Goal: Task Accomplishment & Management: Use online tool/utility

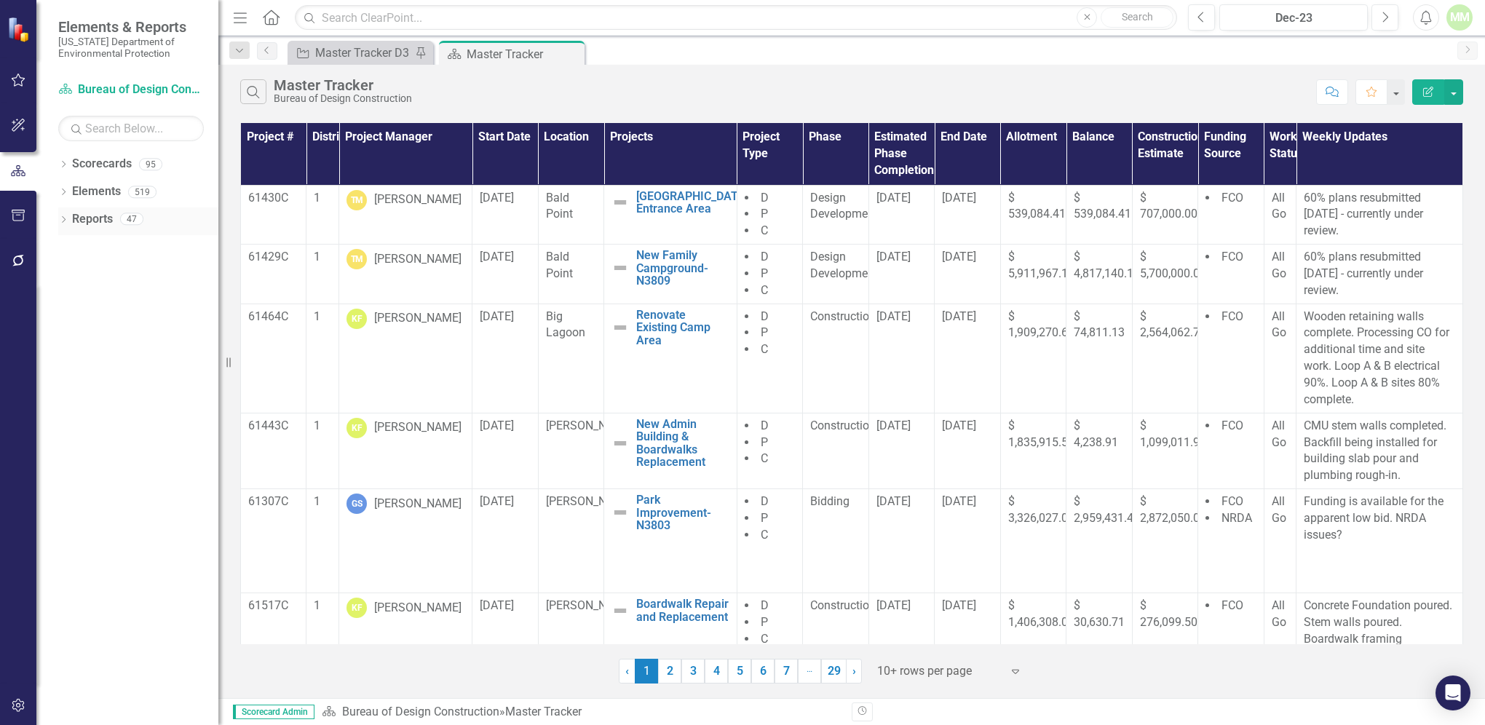
click at [84, 225] on link "Reports" at bounding box center [92, 219] width 41 height 17
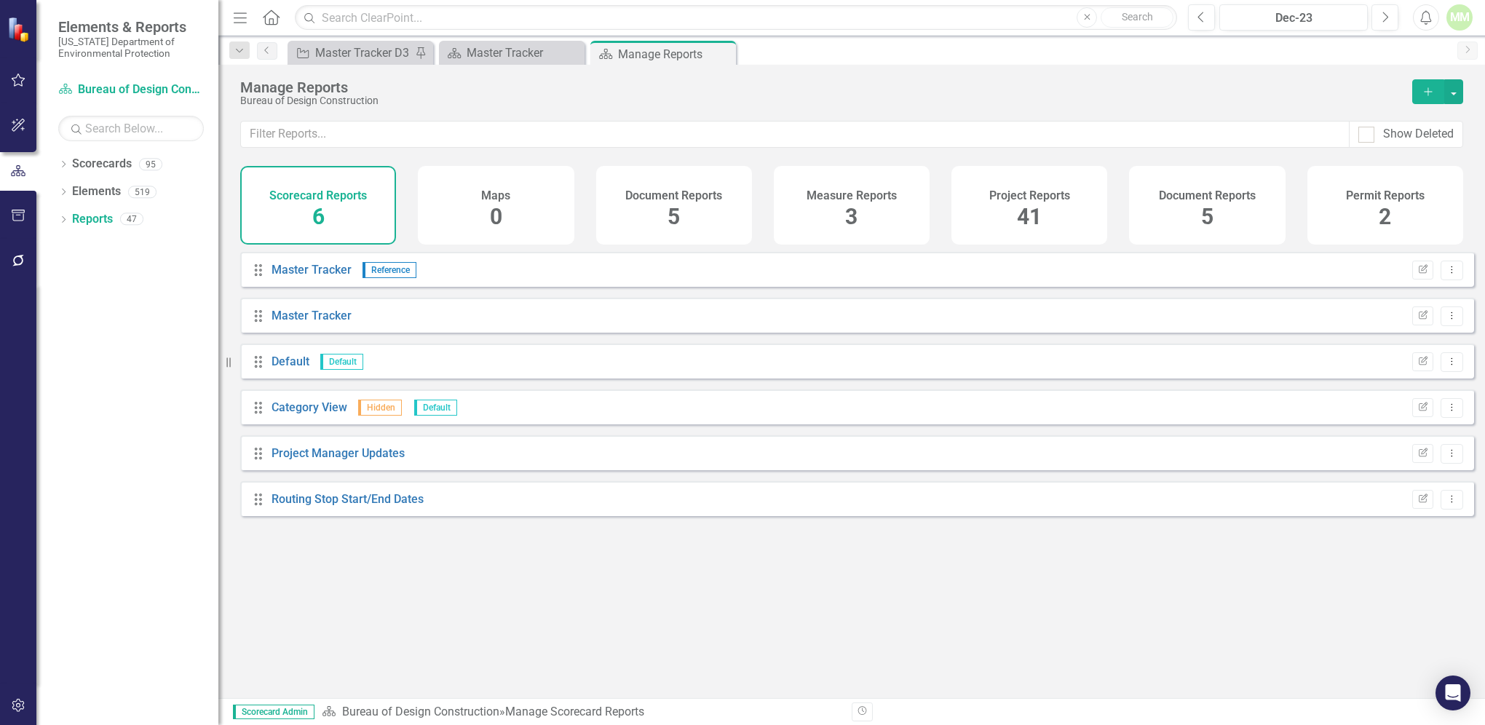
click at [1025, 202] on div "41" at bounding box center [1029, 217] width 25 height 31
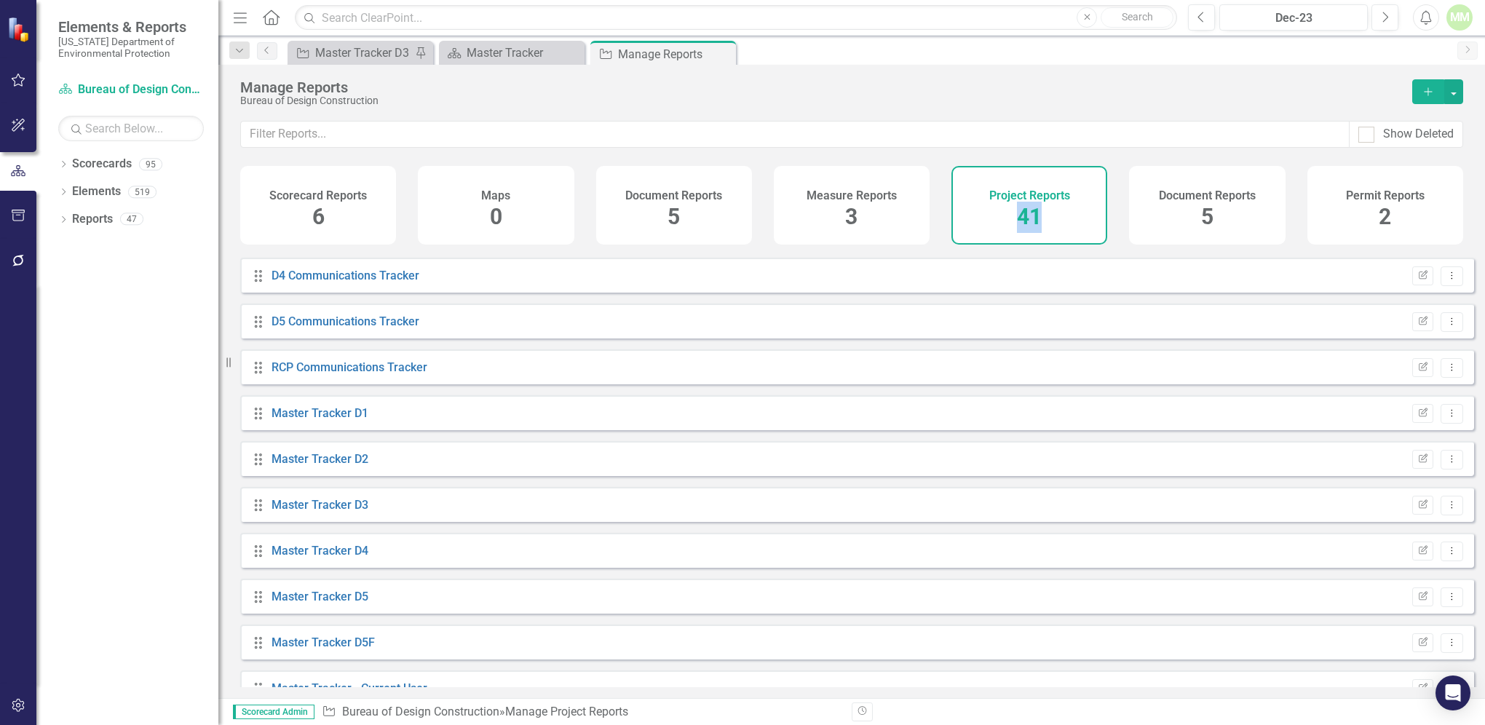
scroll to position [592, 0]
click at [291, 509] on link "Master Tracker D3" at bounding box center [319, 503] width 97 height 14
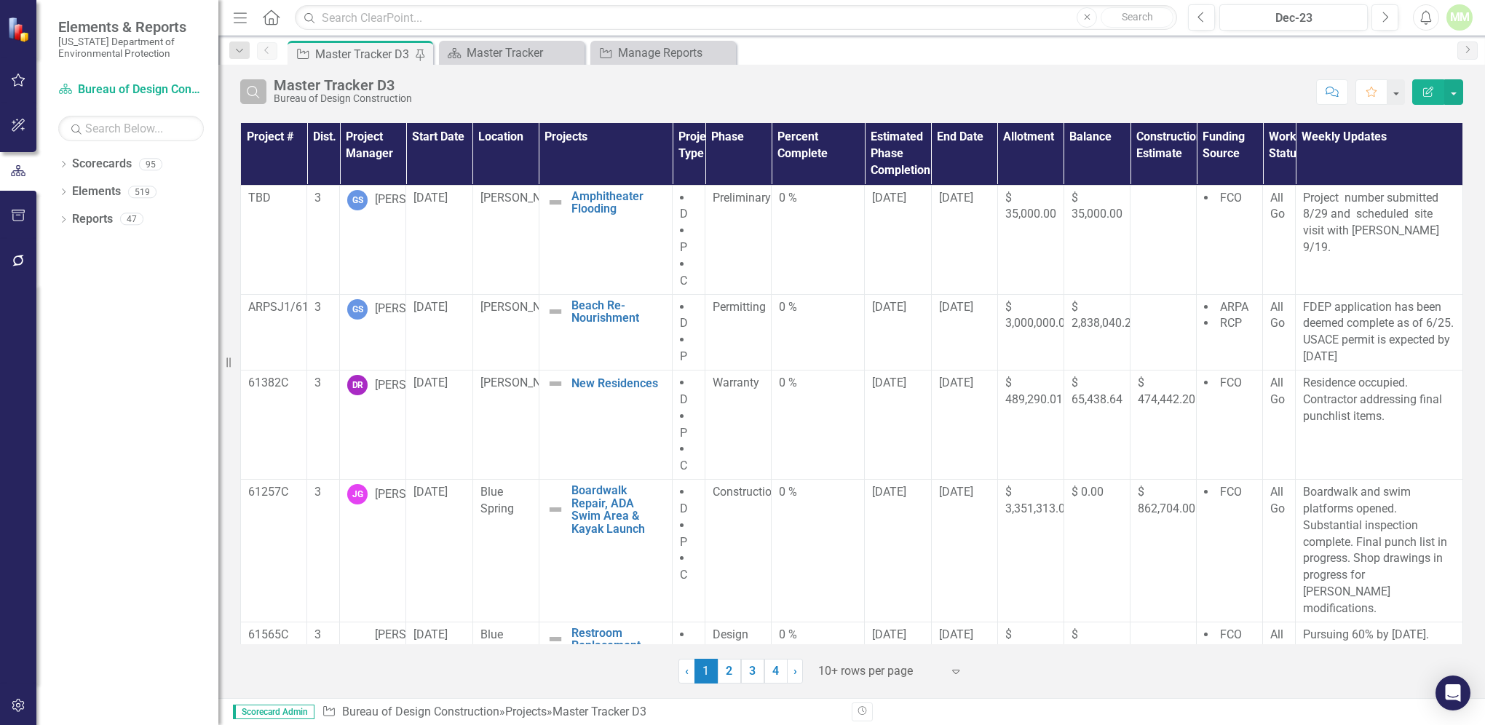
click at [251, 90] on icon "Search" at bounding box center [253, 91] width 16 height 13
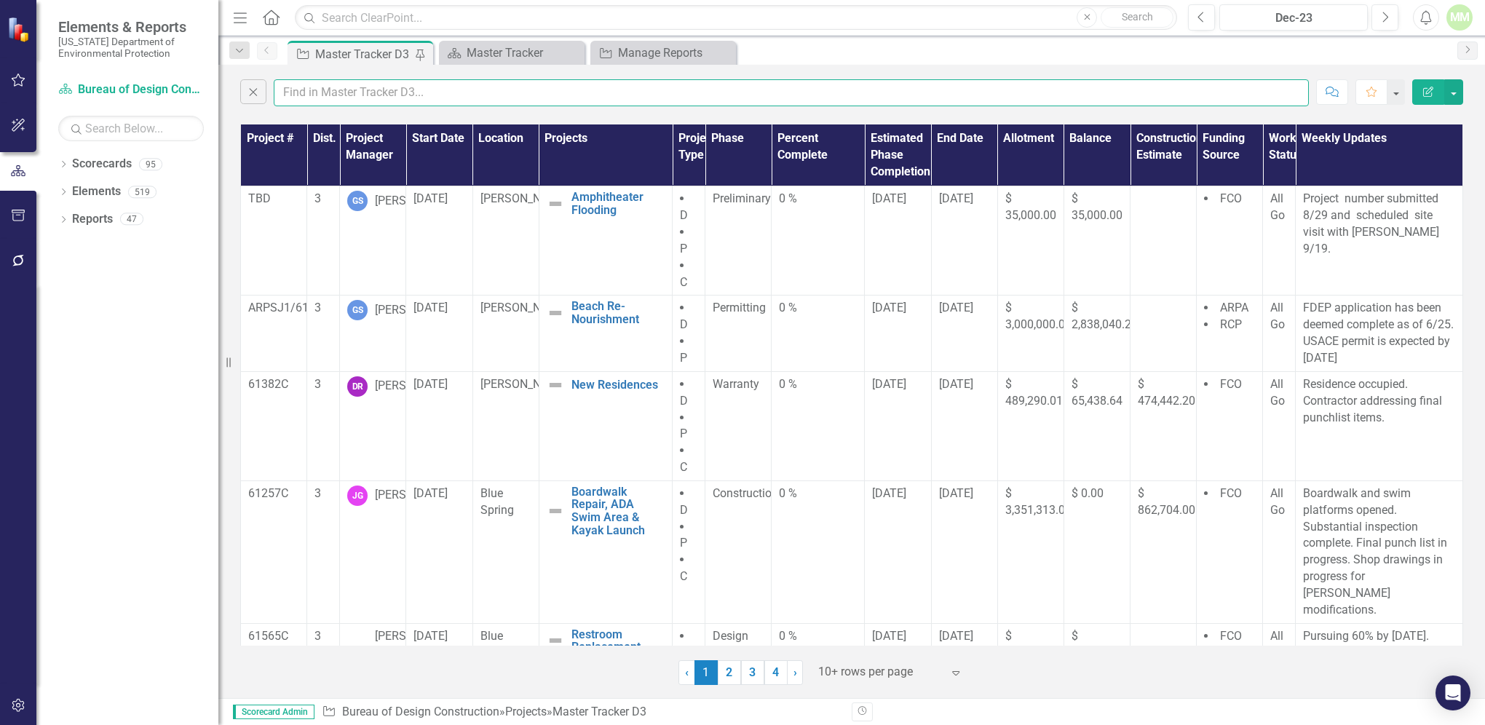
click at [406, 95] on input "text" at bounding box center [791, 92] width 1035 height 27
click at [345, 88] on input "text" at bounding box center [791, 92] width 1035 height 27
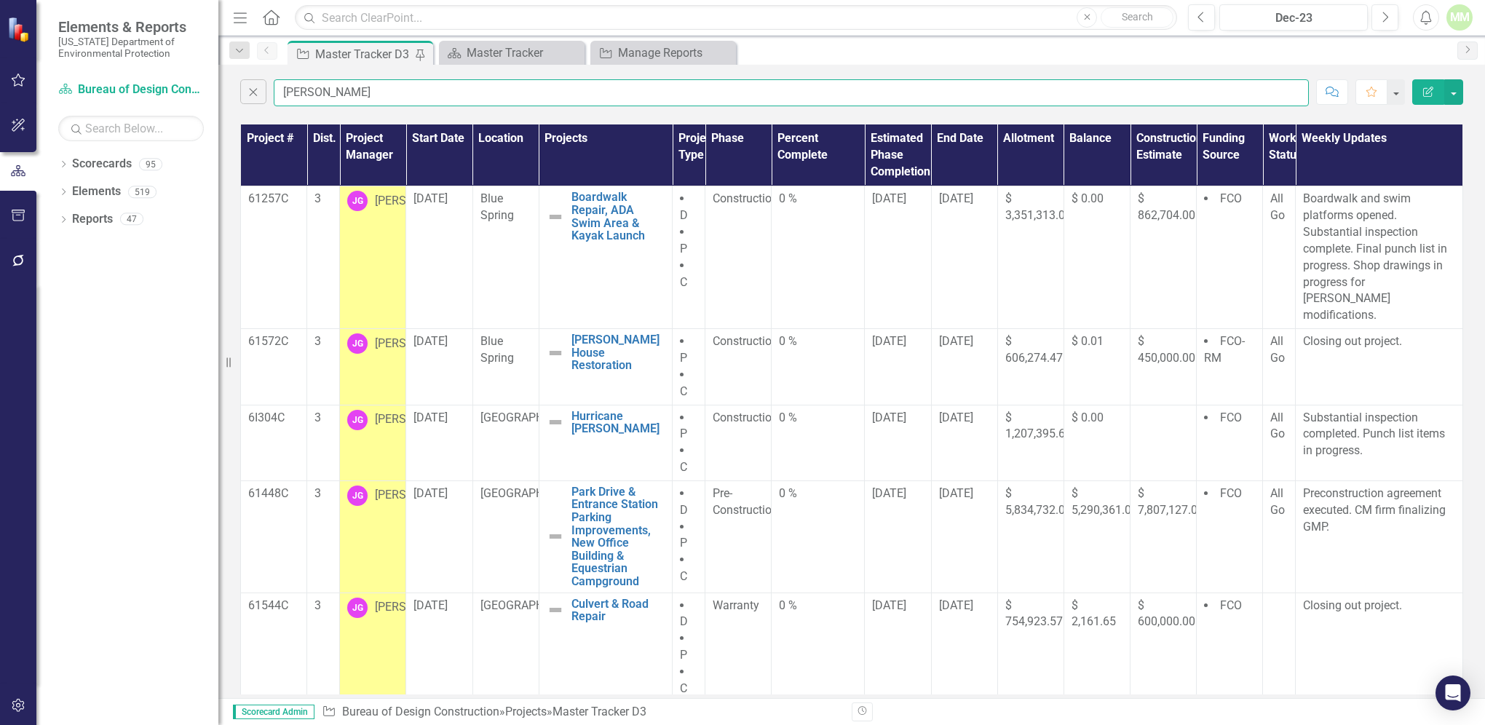
type input "[PERSON_NAME]"
click at [130, 309] on div "Dropdown Scorecards 95 Dropdown [US_STATE] Department of Environmental Protecti…" at bounding box center [127, 438] width 182 height 573
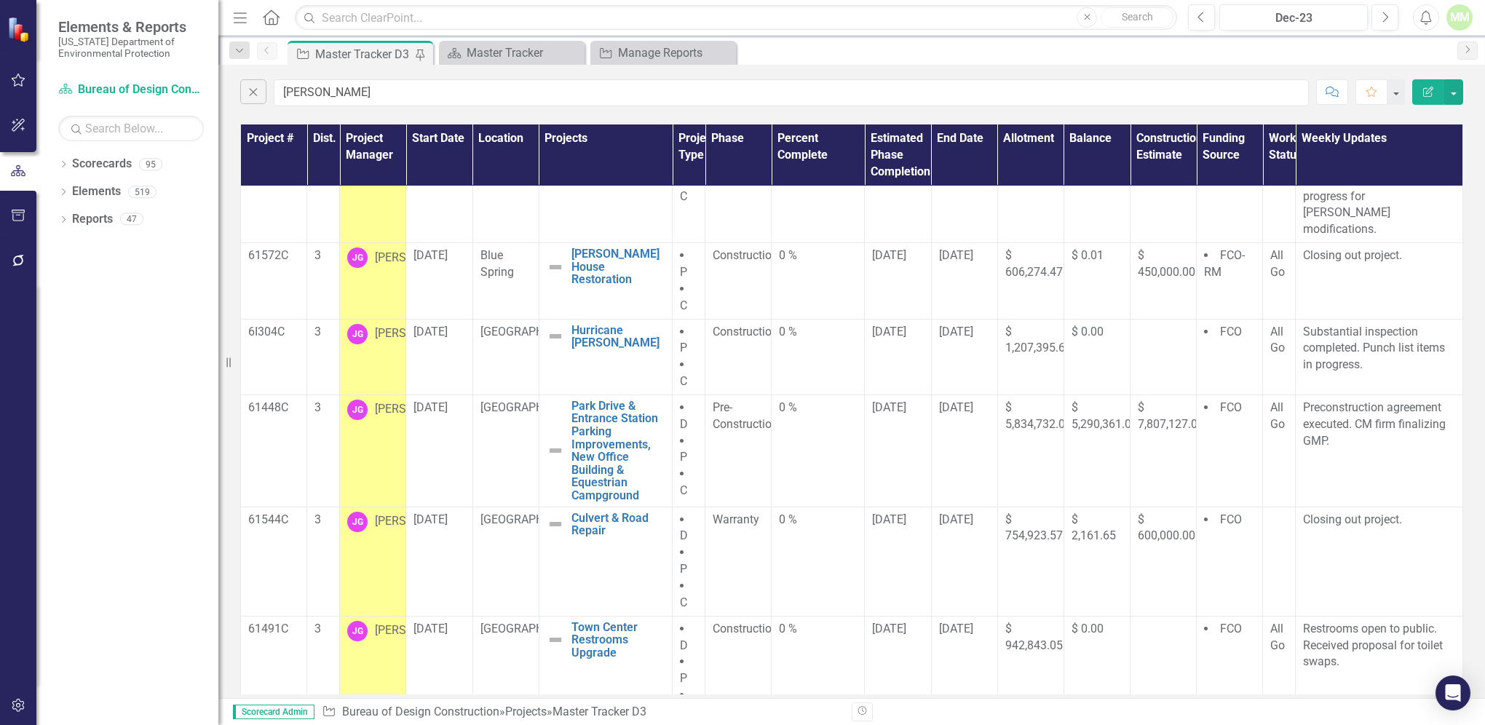
scroll to position [99, 0]
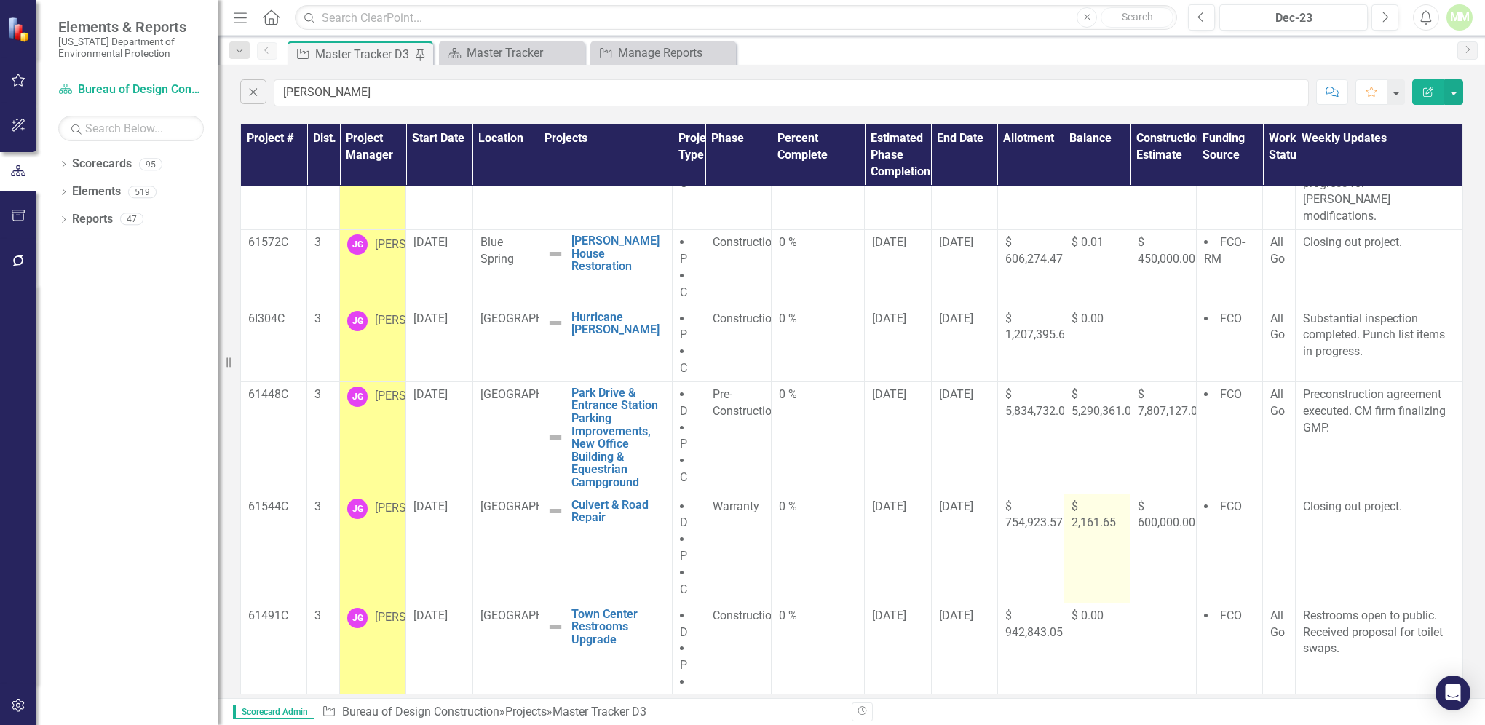
click at [1081, 505] on span "$ 2,161.65" at bounding box center [1093, 514] width 44 height 31
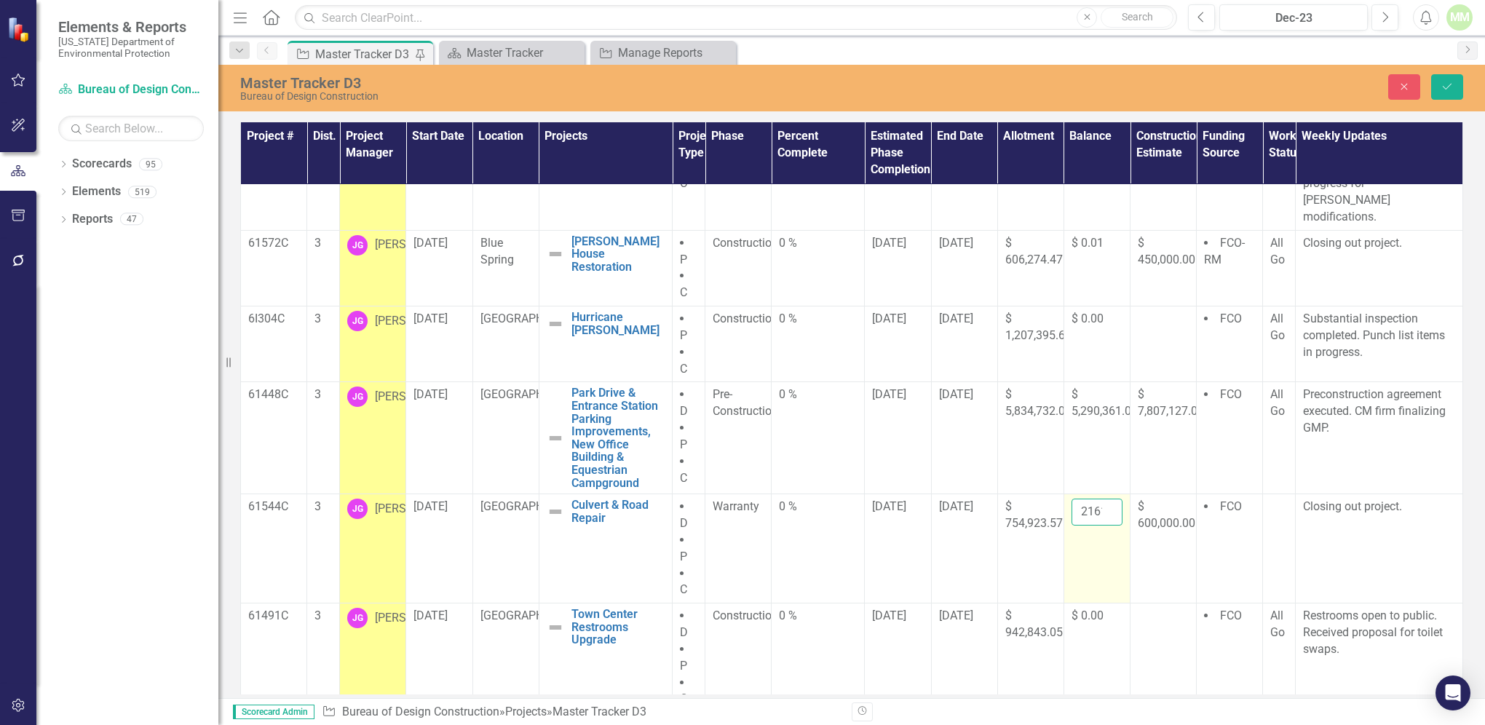
scroll to position [0, 21]
drag, startPoint x: 1071, startPoint y: 494, endPoint x: 1097, endPoint y: 493, distance: 25.5
click at [1097, 499] on input "2161.65" at bounding box center [1096, 512] width 51 height 27
type input "75.09"
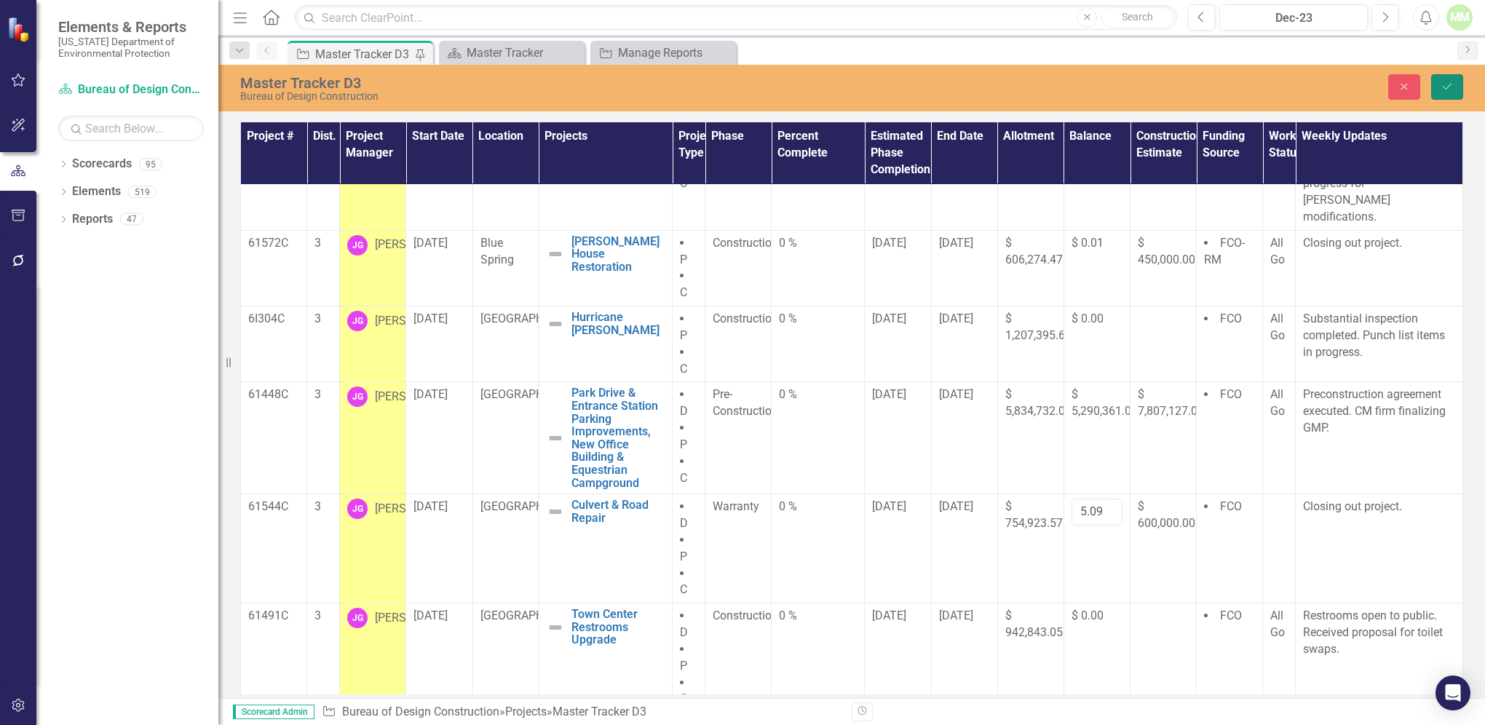
scroll to position [0, 0]
click at [1438, 85] on button "Save" at bounding box center [1447, 86] width 32 height 25
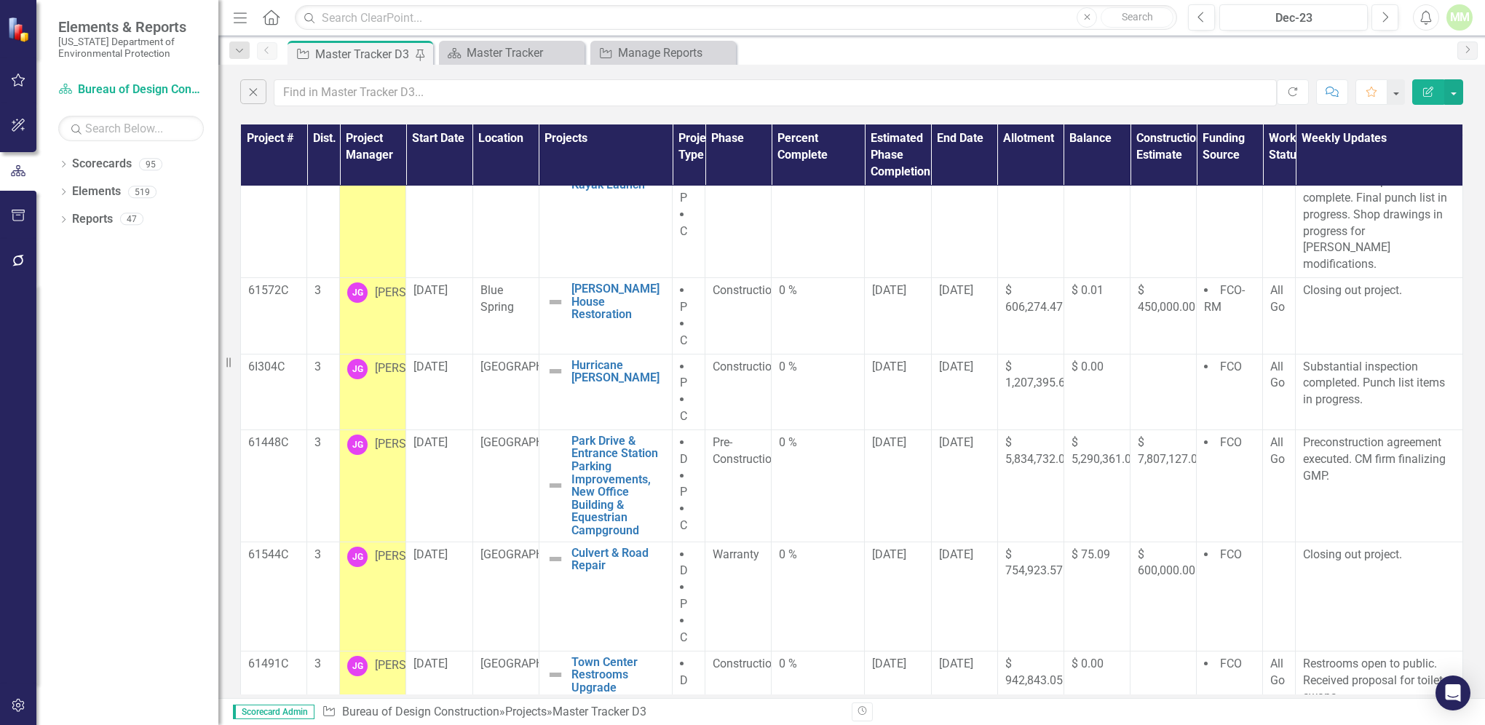
scroll to position [99, 0]
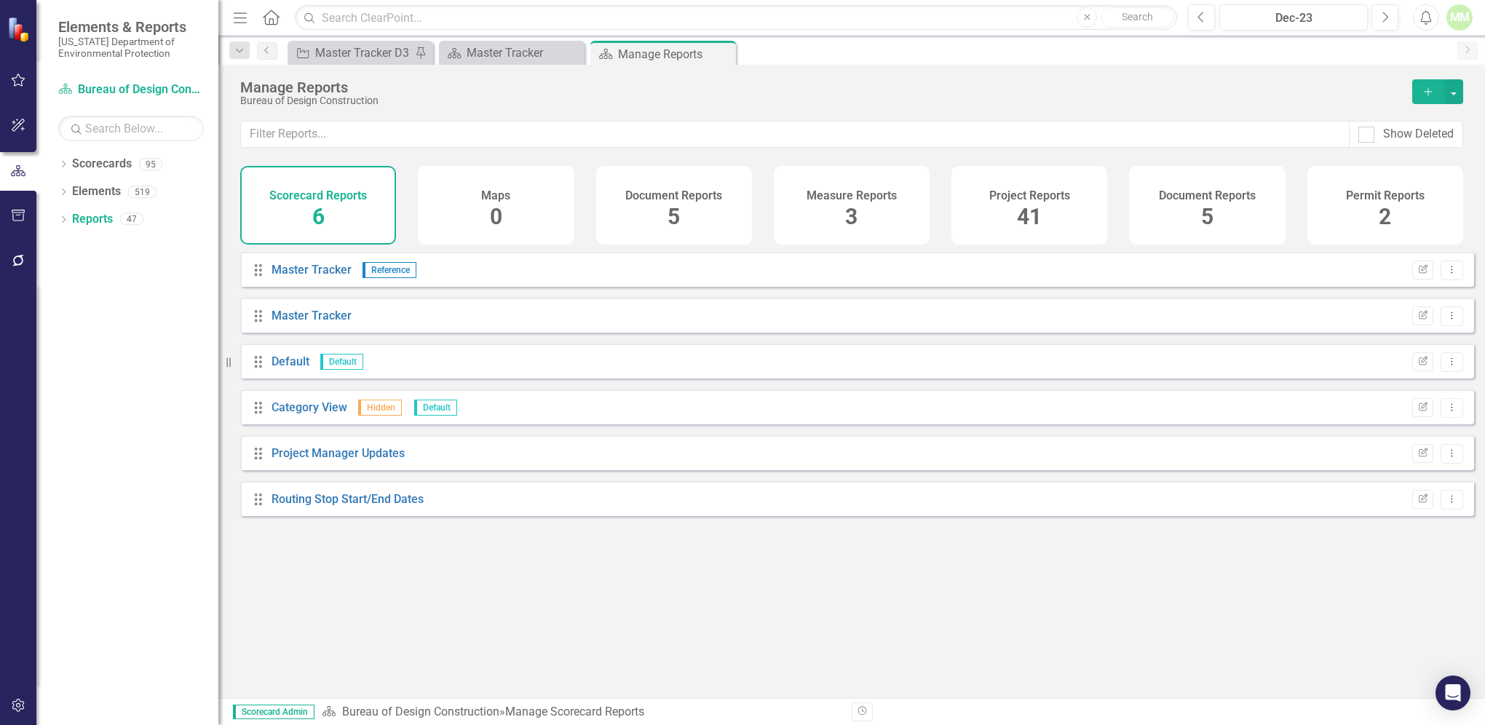
click at [1032, 206] on span "41" at bounding box center [1029, 216] width 25 height 25
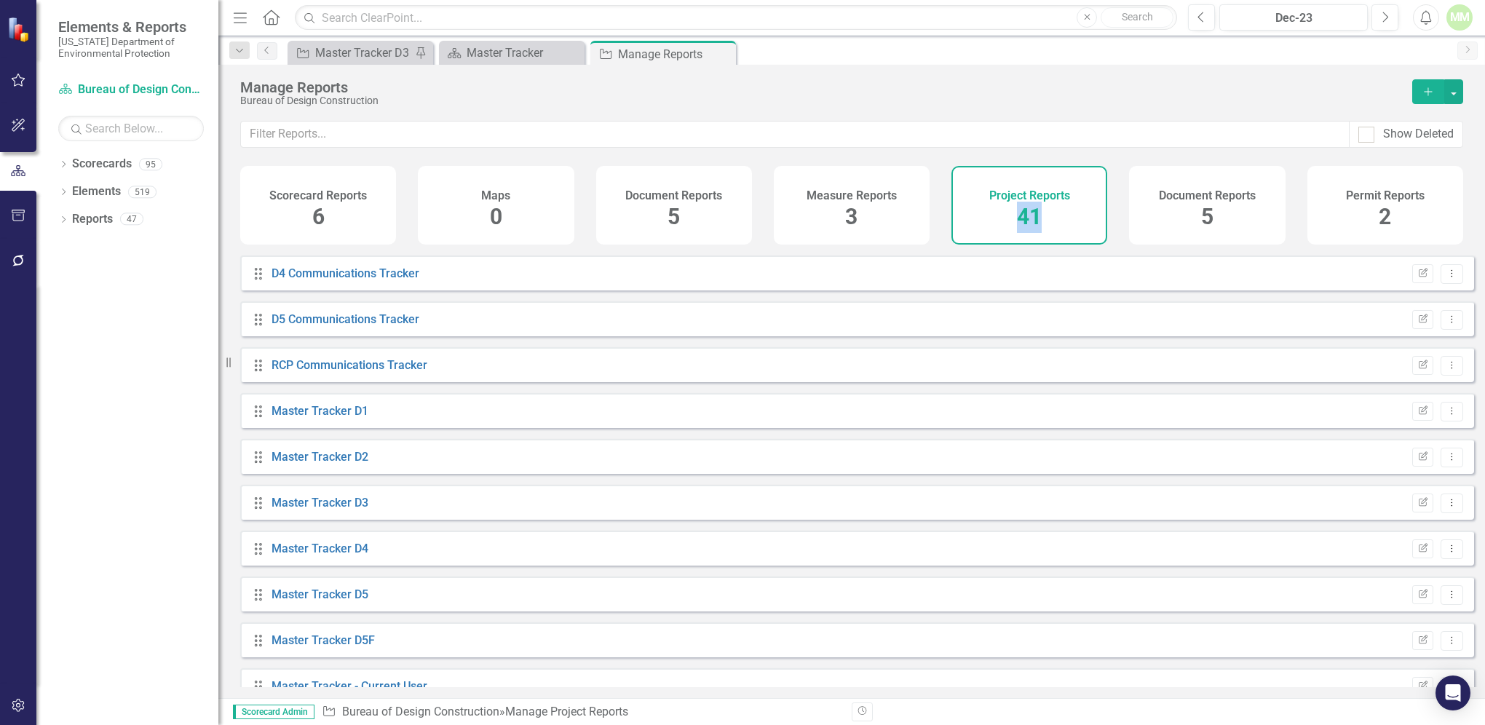
scroll to position [600, 0]
click at [313, 547] on link "Master Tracker D4" at bounding box center [319, 540] width 97 height 14
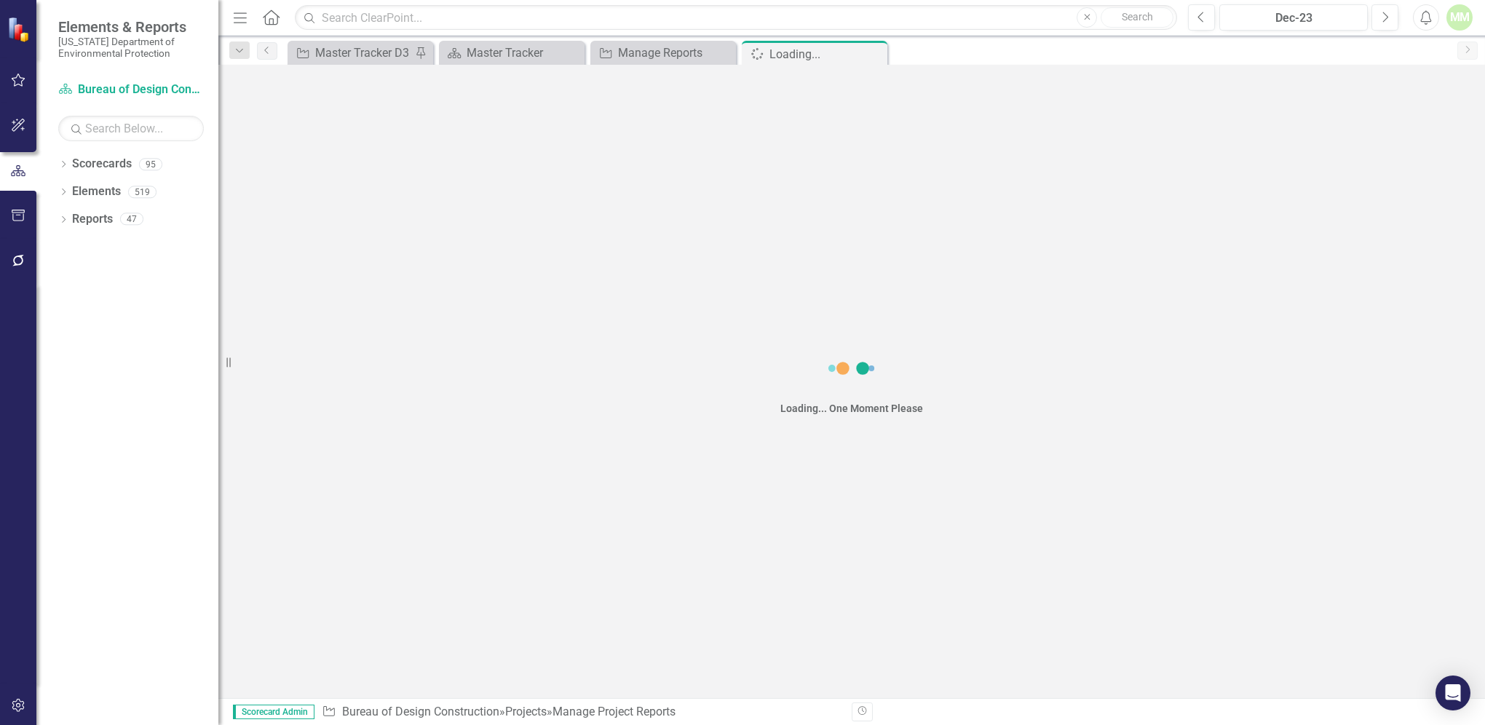
click at [313, 549] on div "Loading... One Moment Please" at bounding box center [851, 381] width 1266 height 633
